Goal: Ask a question: Seek information or help from site administrators or community

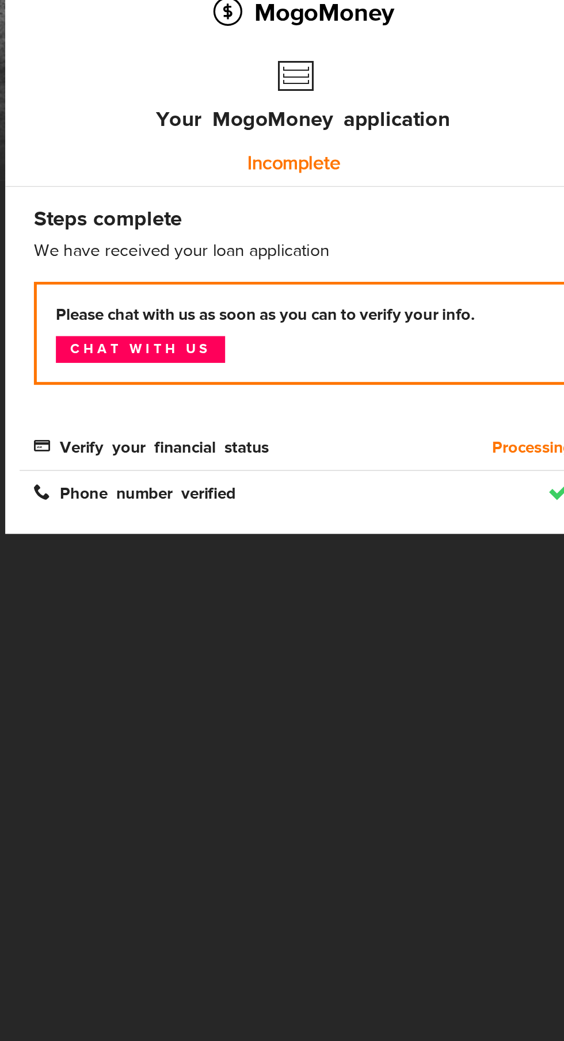
click at [110, 359] on link "Chat with us" at bounding box center [90, 360] width 102 height 16
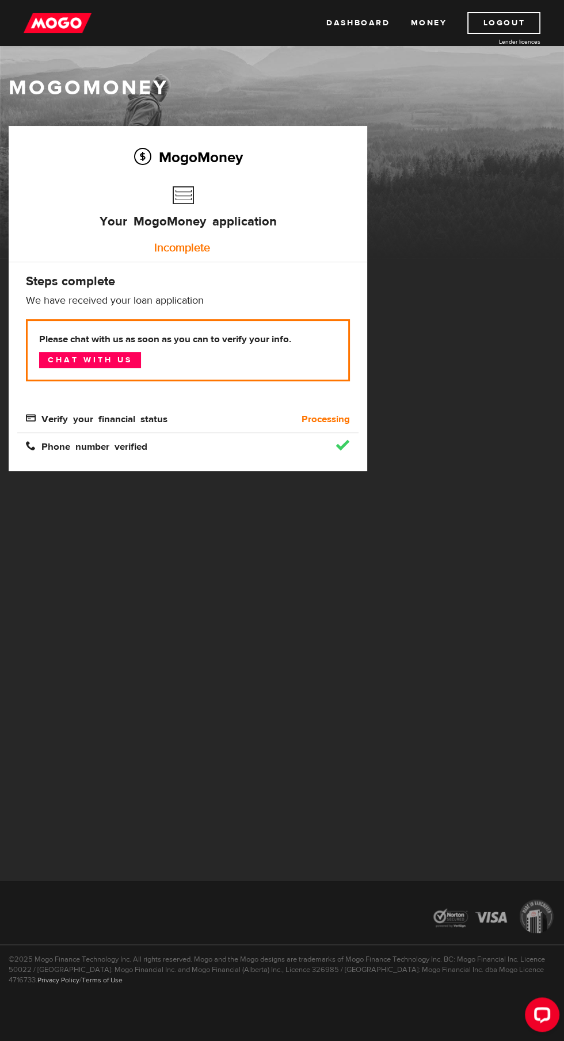
click at [112, 360] on link "Chat with us" at bounding box center [90, 360] width 102 height 16
click at [112, 364] on link "Chat with us" at bounding box center [90, 360] width 102 height 16
